Goal: Task Accomplishment & Management: Manage account settings

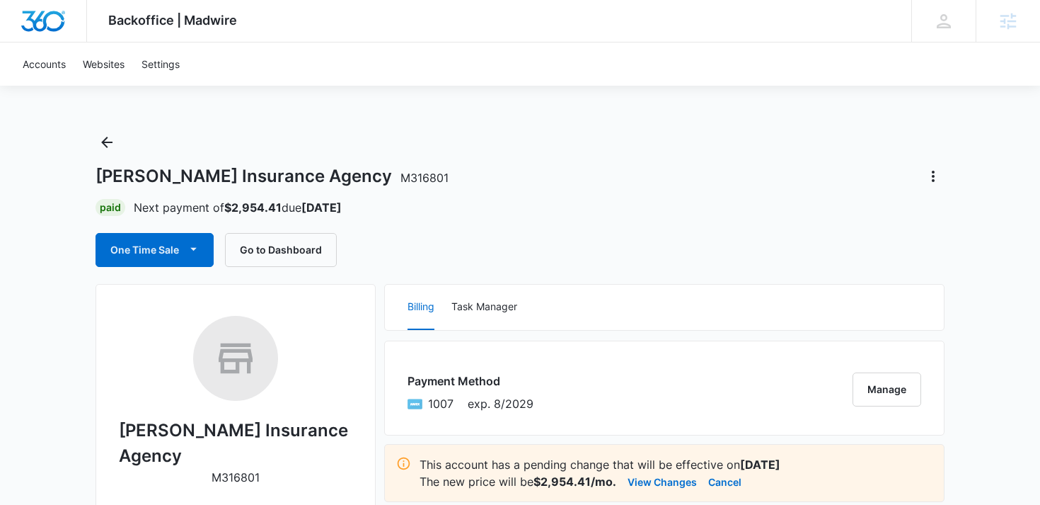
click at [151, 25] on span "Backoffice | Madwire" at bounding box center [172, 20] width 129 height 15
click at [133, 23] on span "Backoffice | Madwire" at bounding box center [172, 20] width 129 height 15
click at [39, 18] on img "Dashboard" at bounding box center [43, 21] width 45 height 21
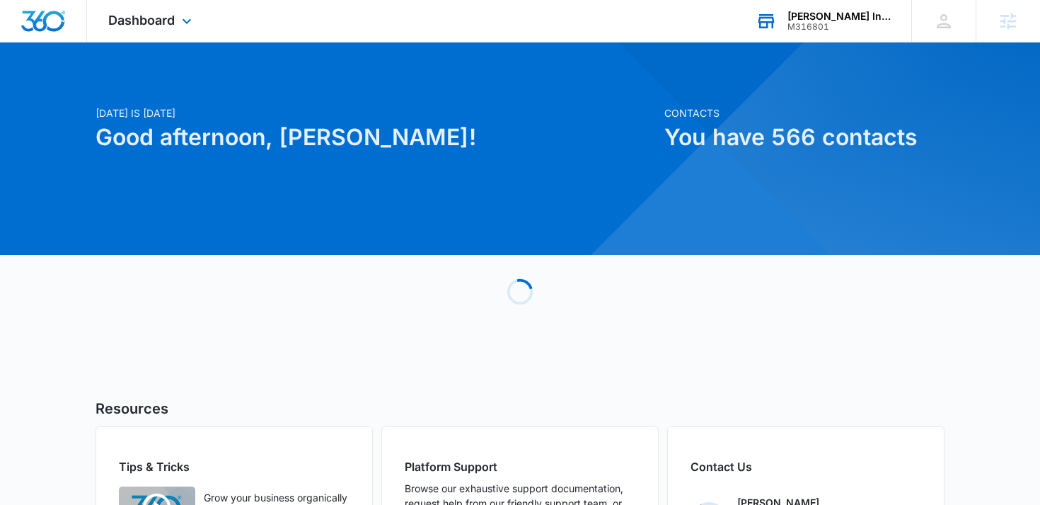
click at [824, 21] on div "[PERSON_NAME] Insurance Agency" at bounding box center [839, 16] width 103 height 11
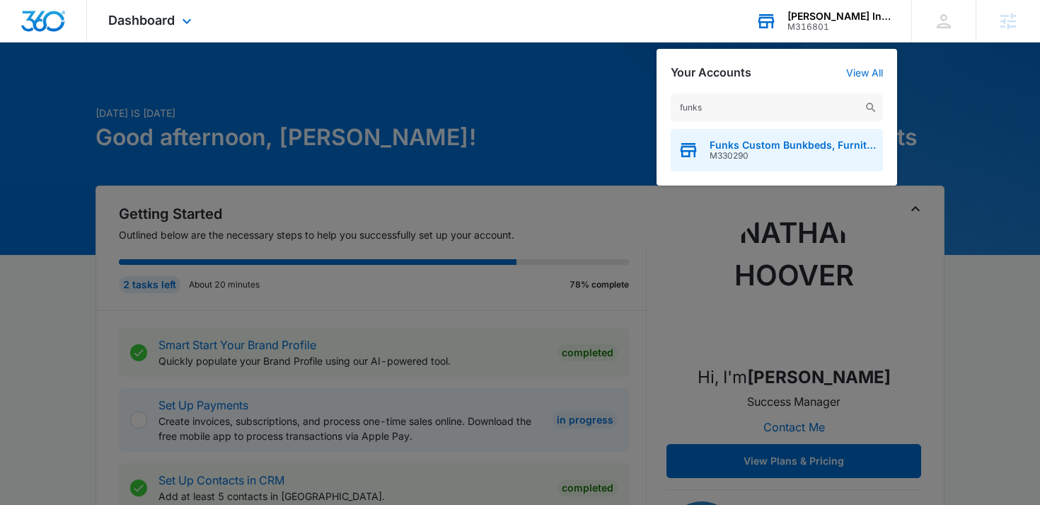
type input "funks"
click at [733, 157] on span "M330290" at bounding box center [793, 156] width 166 height 10
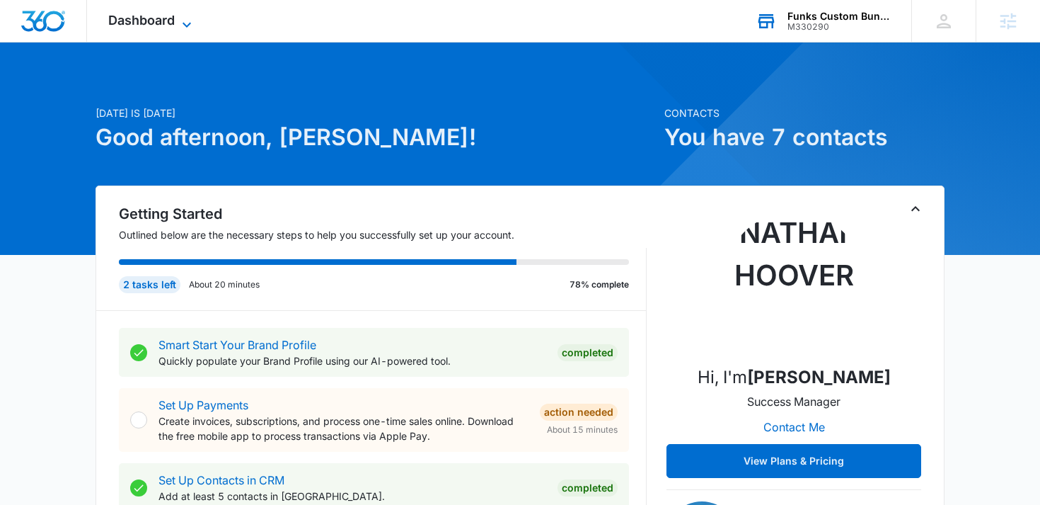
click at [149, 27] on span "Dashboard" at bounding box center [141, 20] width 67 height 15
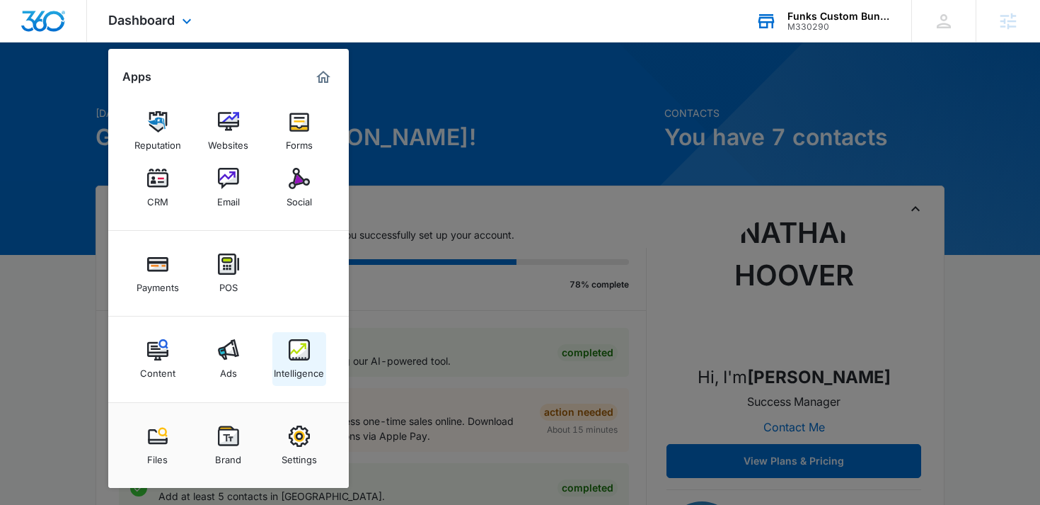
click at [289, 364] on div "Intelligence" at bounding box center [299, 369] width 50 height 18
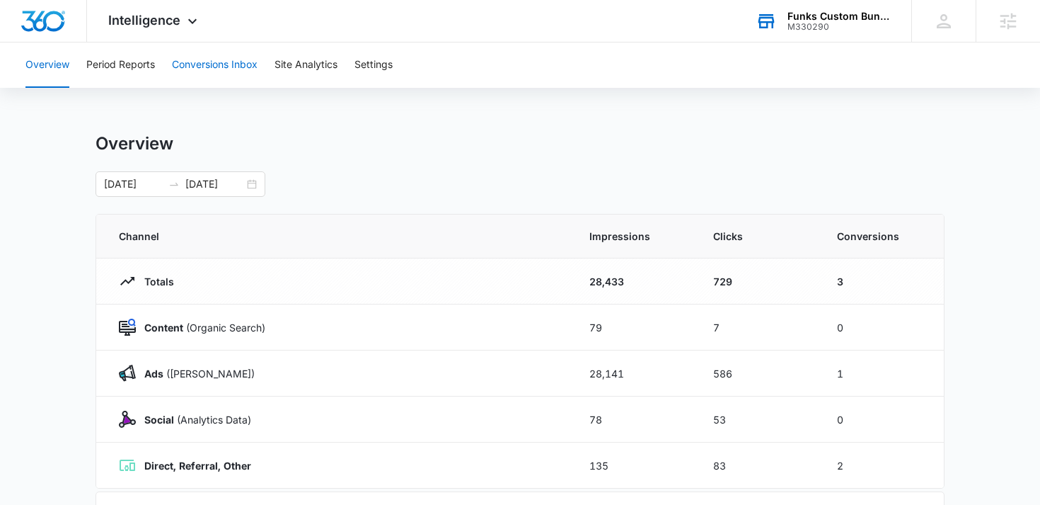
click at [226, 67] on button "Conversions Inbox" at bounding box center [215, 64] width 86 height 45
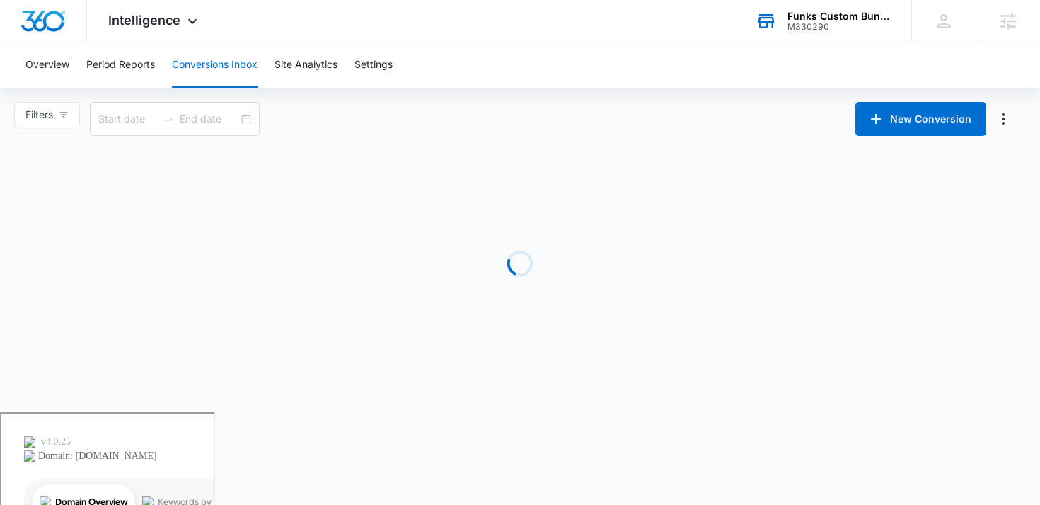
type input "[DATE]"
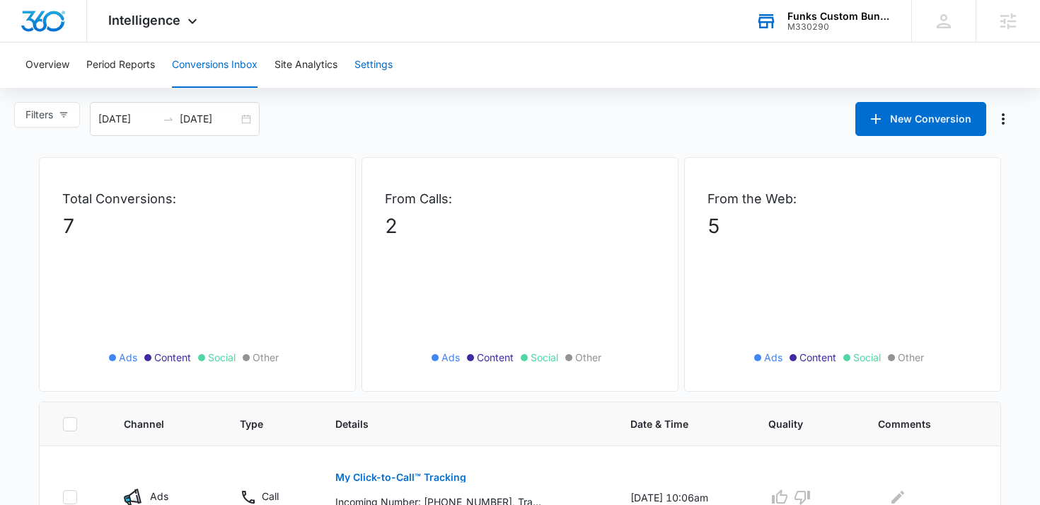
click at [384, 59] on button "Settings" at bounding box center [374, 64] width 38 height 45
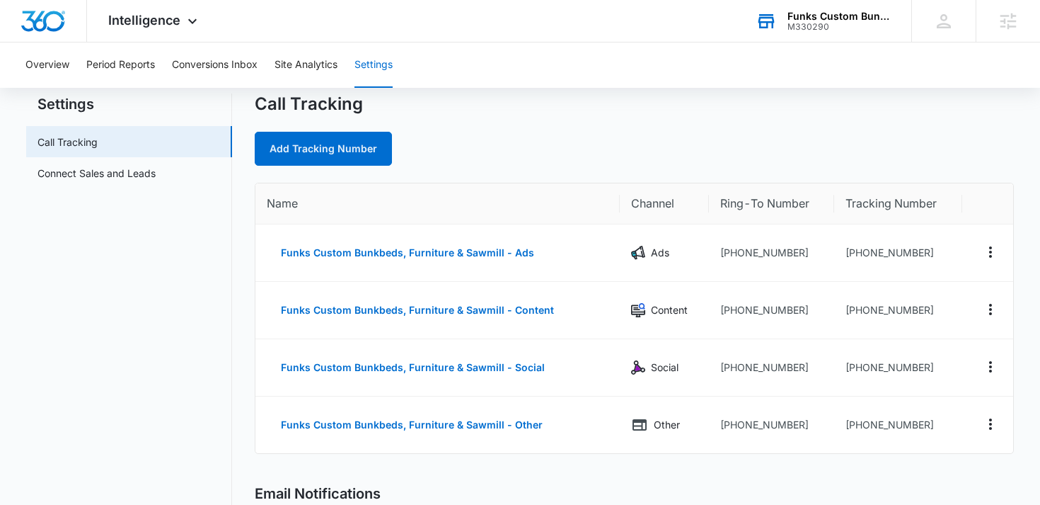
scroll to position [44, 0]
